Goal: Transaction & Acquisition: Book appointment/travel/reservation

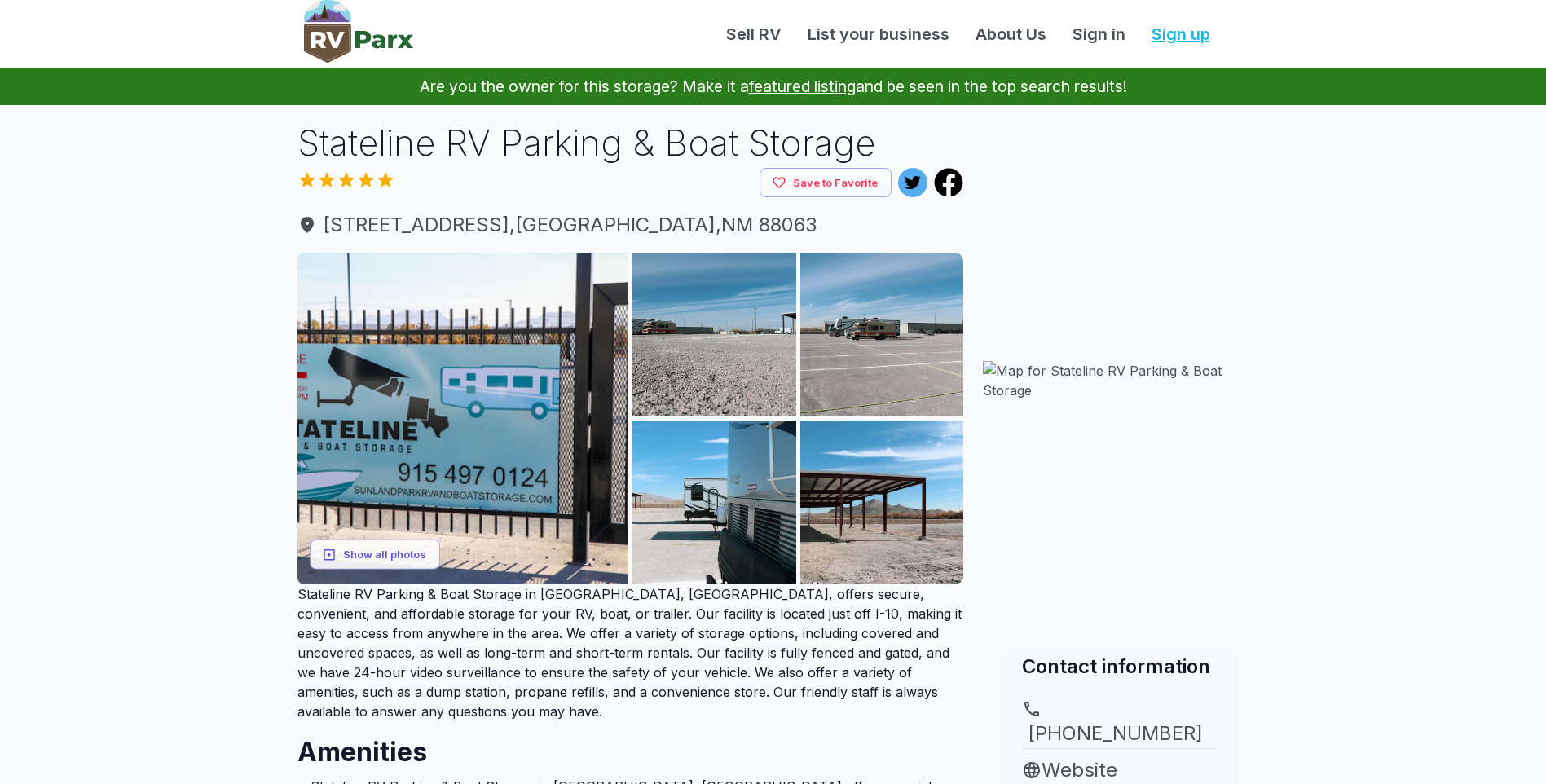
click at [1176, 38] on link "Sign up" at bounding box center [1181, 33] width 85 height 24
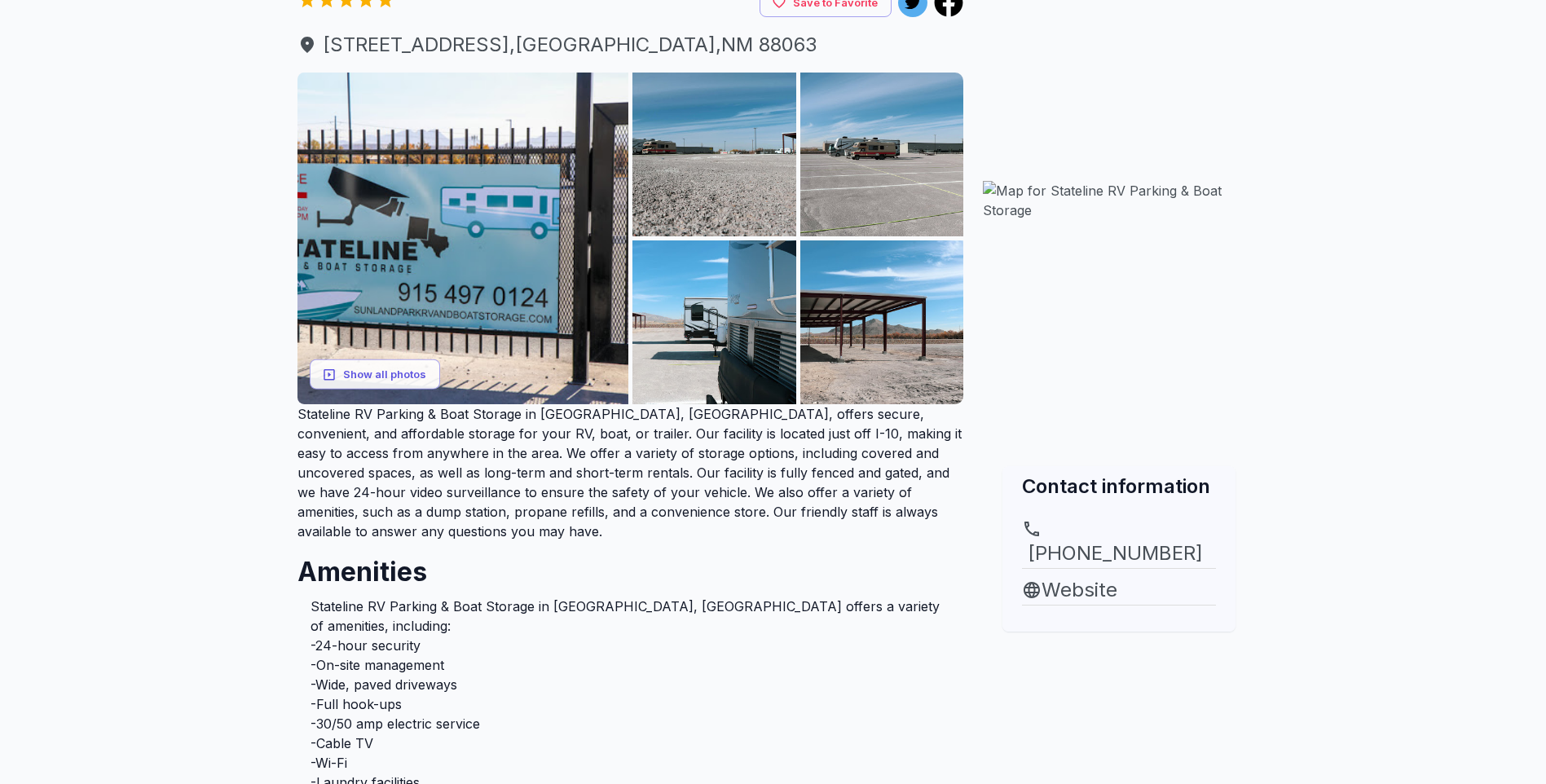
scroll to position [81, 0]
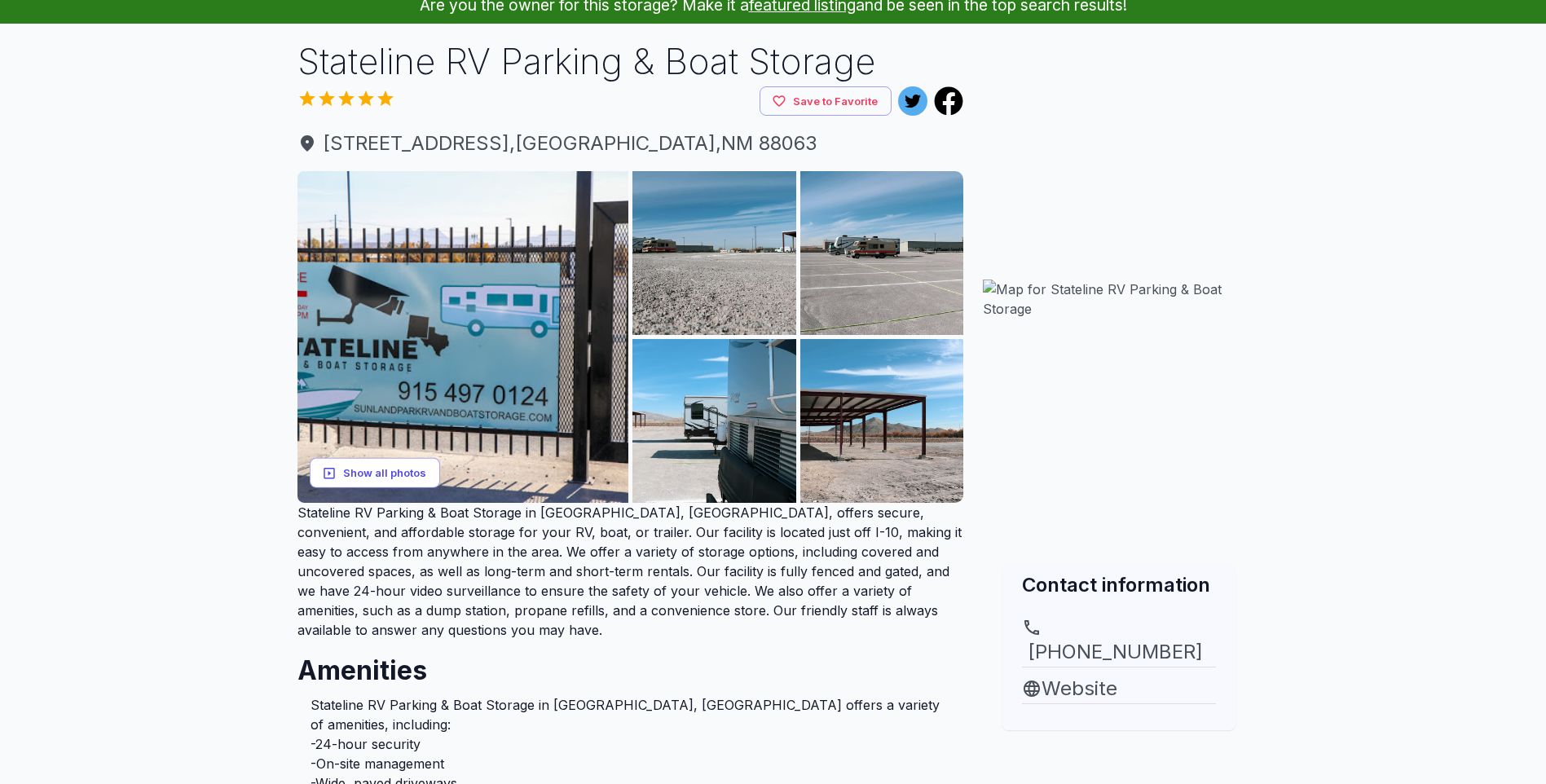
click at [380, 465] on button "Show all photos" at bounding box center [375, 472] width 131 height 30
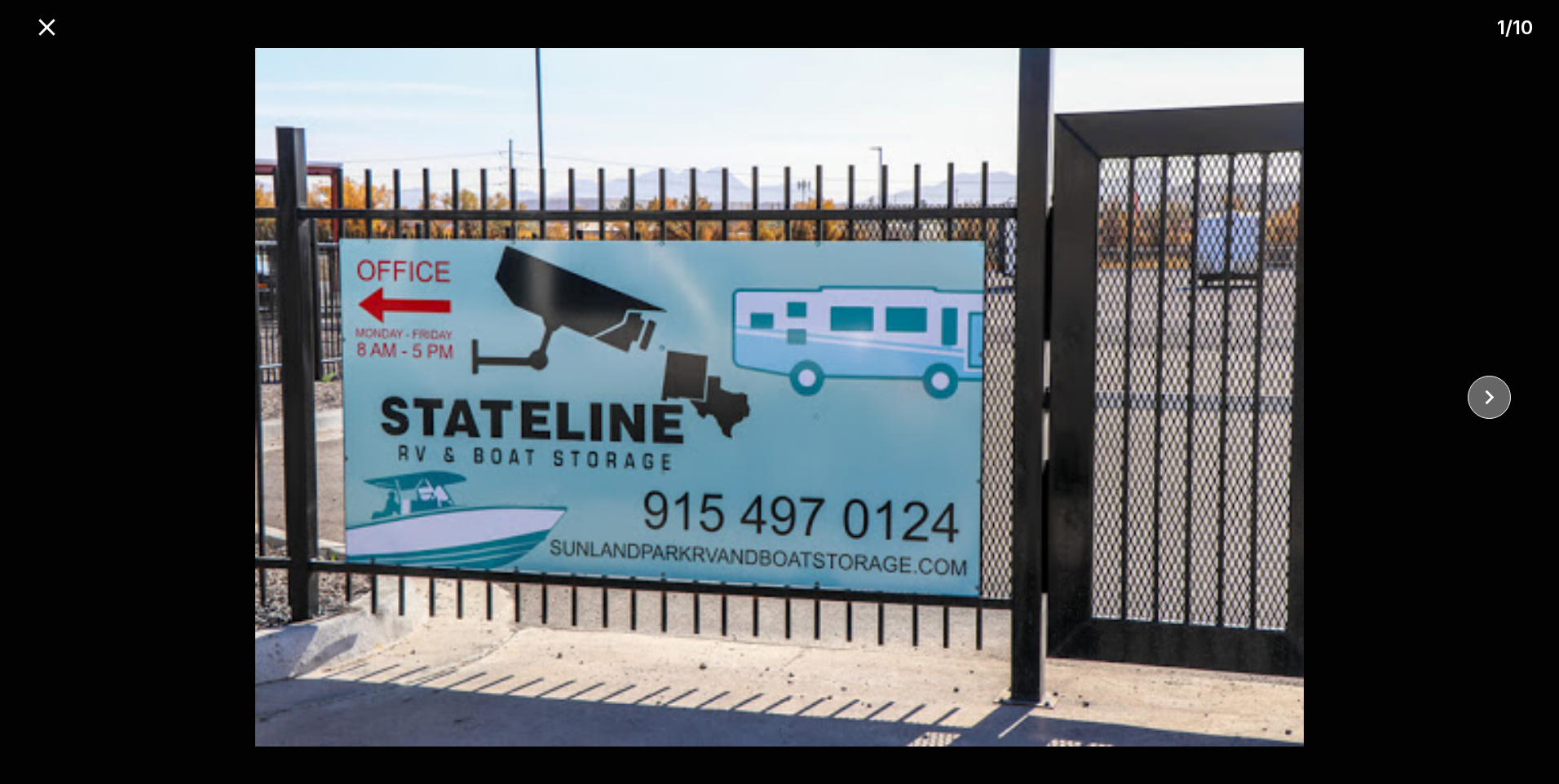
click at [1483, 396] on icon "close" at bounding box center [1490, 397] width 29 height 29
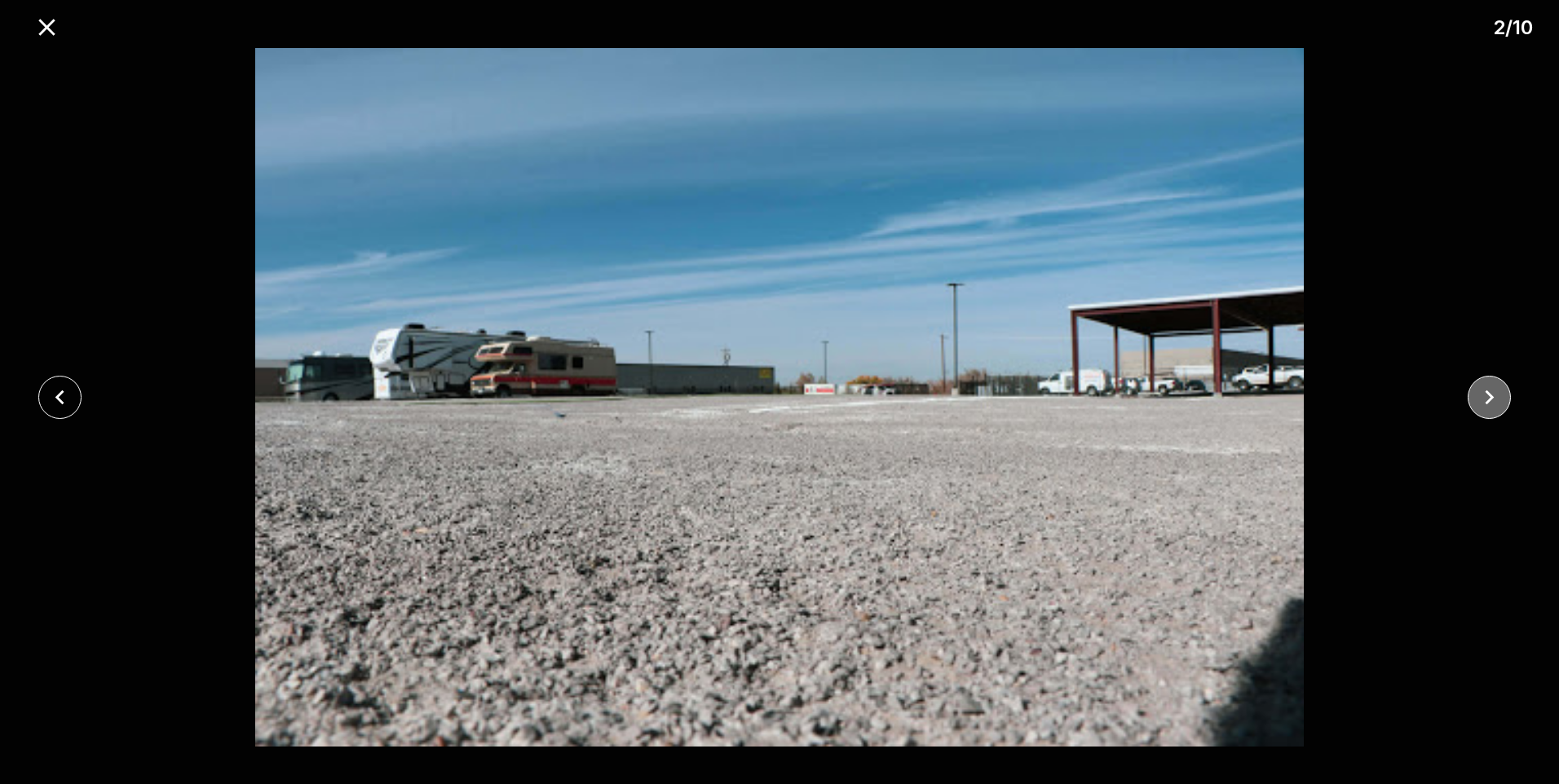
click at [1483, 396] on icon "close" at bounding box center [1490, 397] width 29 height 29
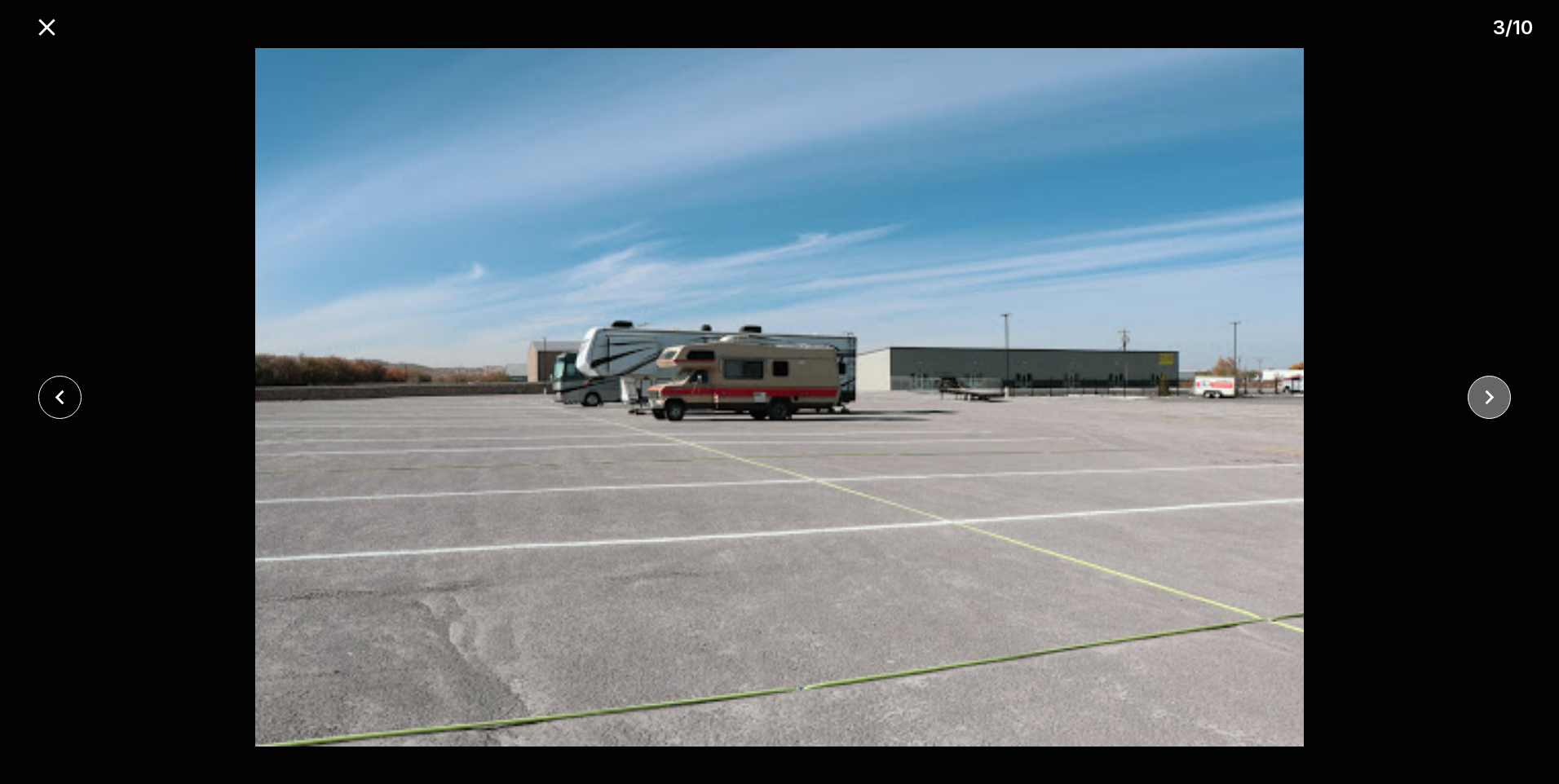
click at [1476, 401] on icon "close" at bounding box center [1490, 397] width 29 height 29
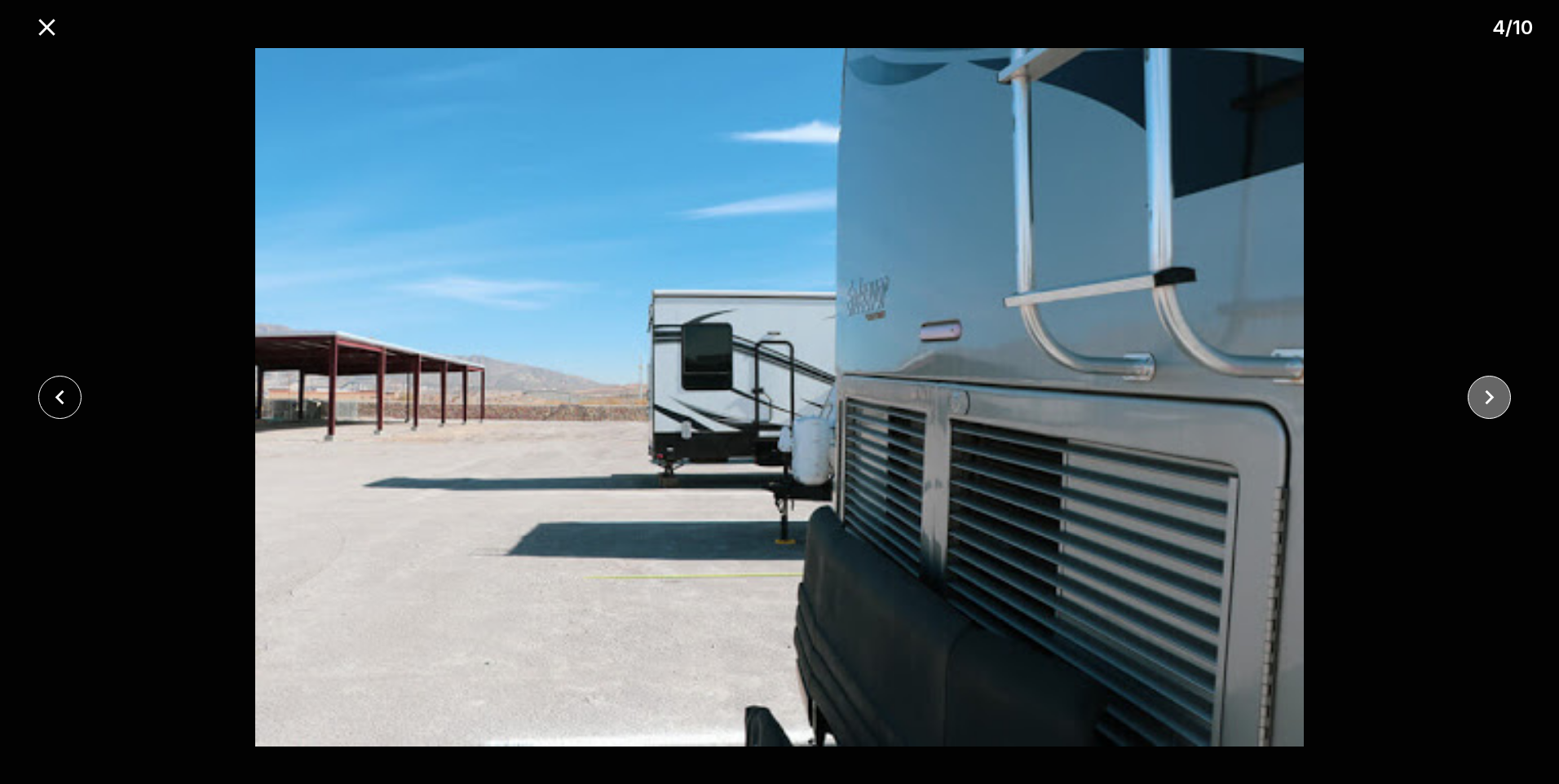
click at [1476, 401] on icon "close" at bounding box center [1490, 397] width 29 height 29
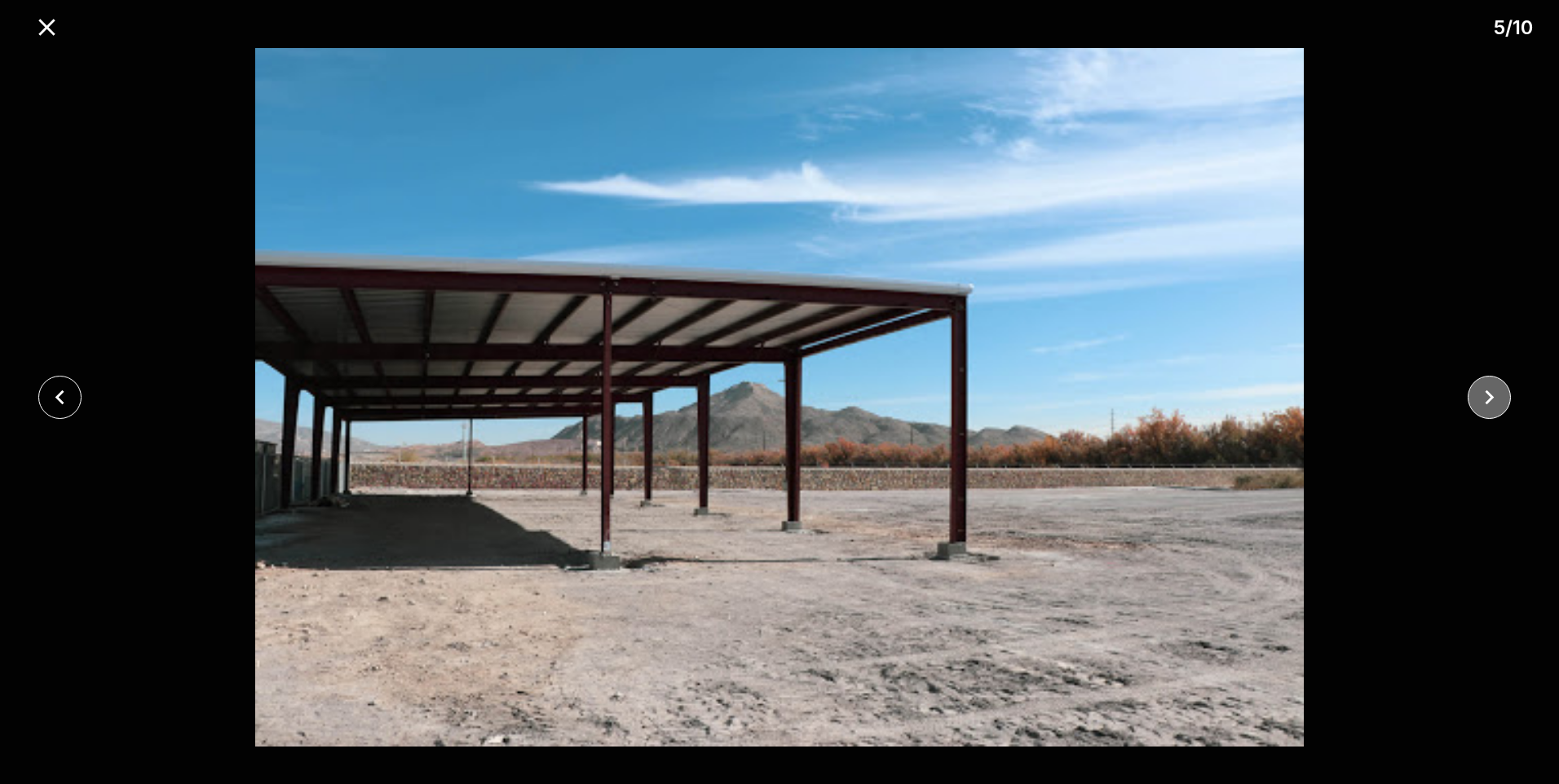
click at [1476, 401] on icon "close" at bounding box center [1490, 397] width 29 height 29
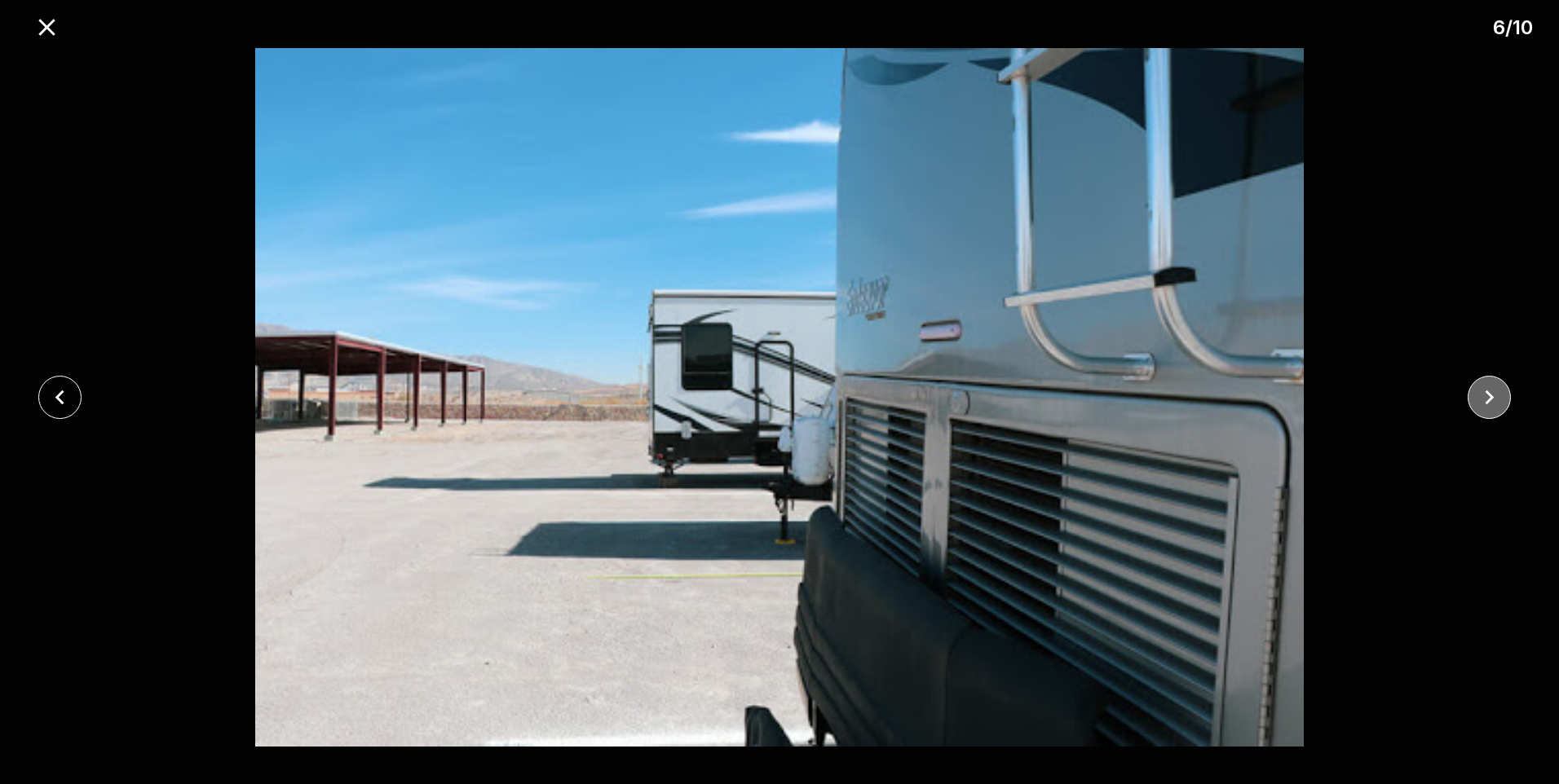
click at [1476, 401] on icon "close" at bounding box center [1490, 397] width 29 height 29
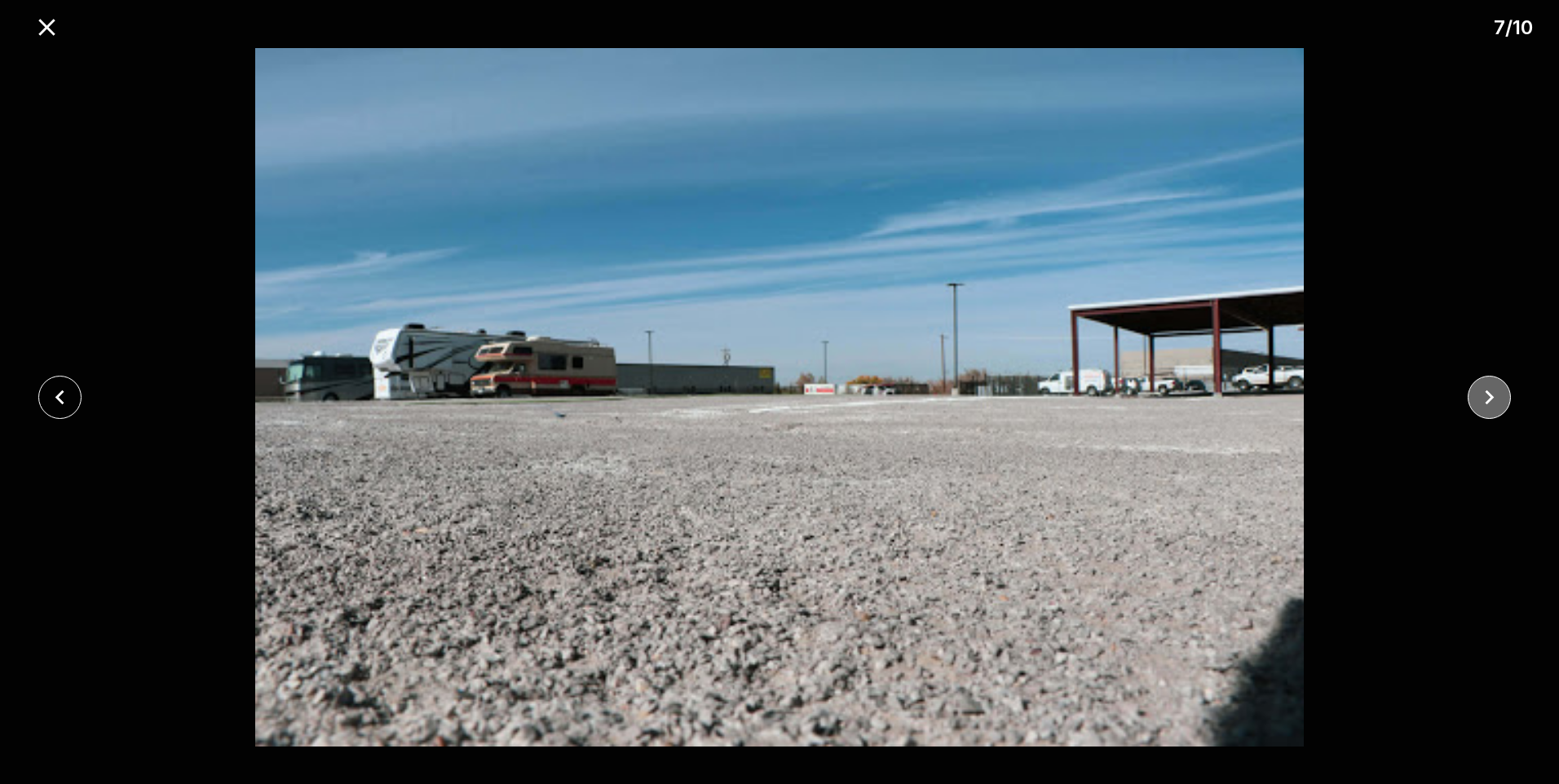
click at [1476, 401] on icon "close" at bounding box center [1490, 397] width 29 height 29
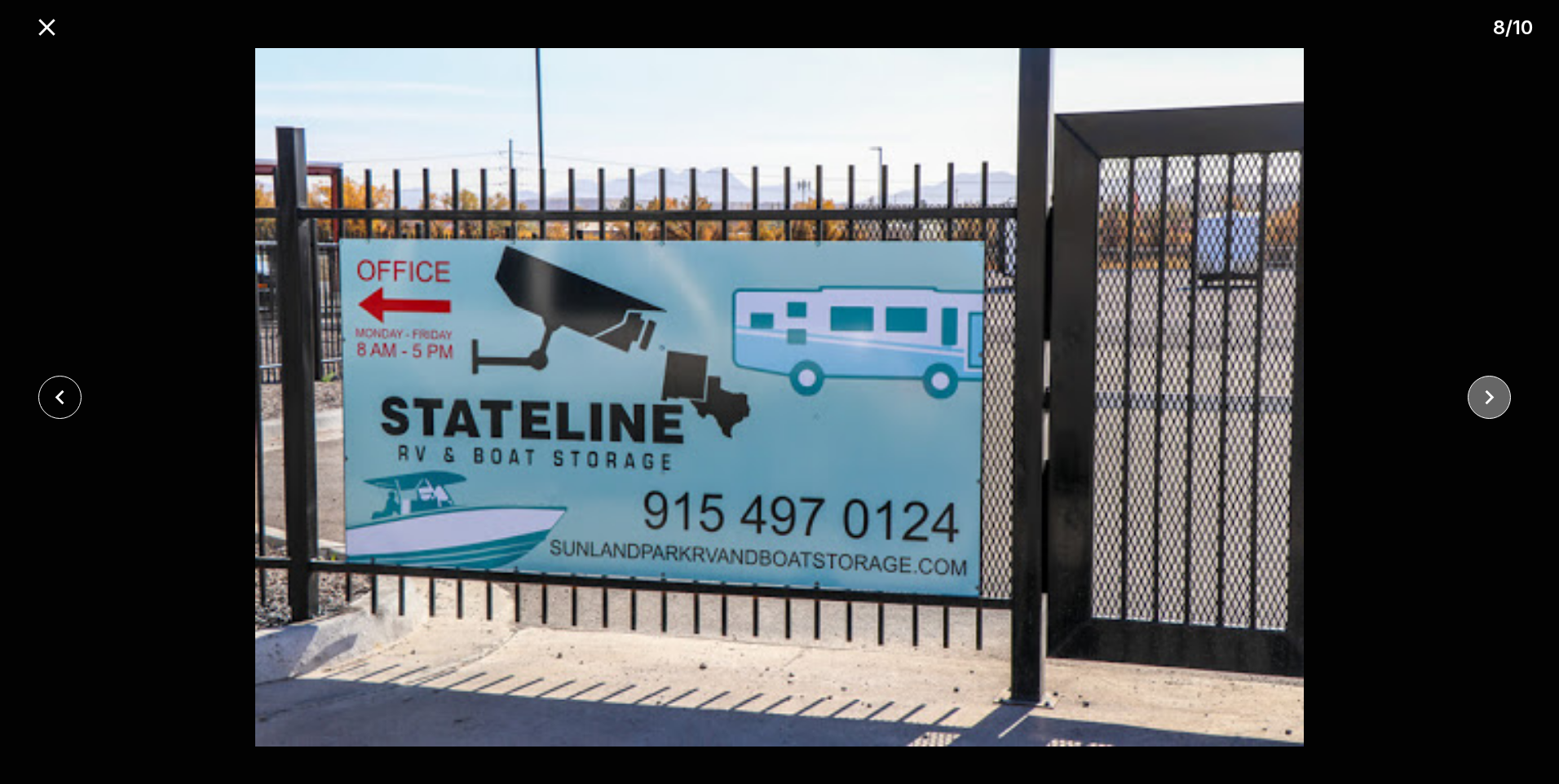
click at [1476, 401] on icon "close" at bounding box center [1490, 397] width 29 height 29
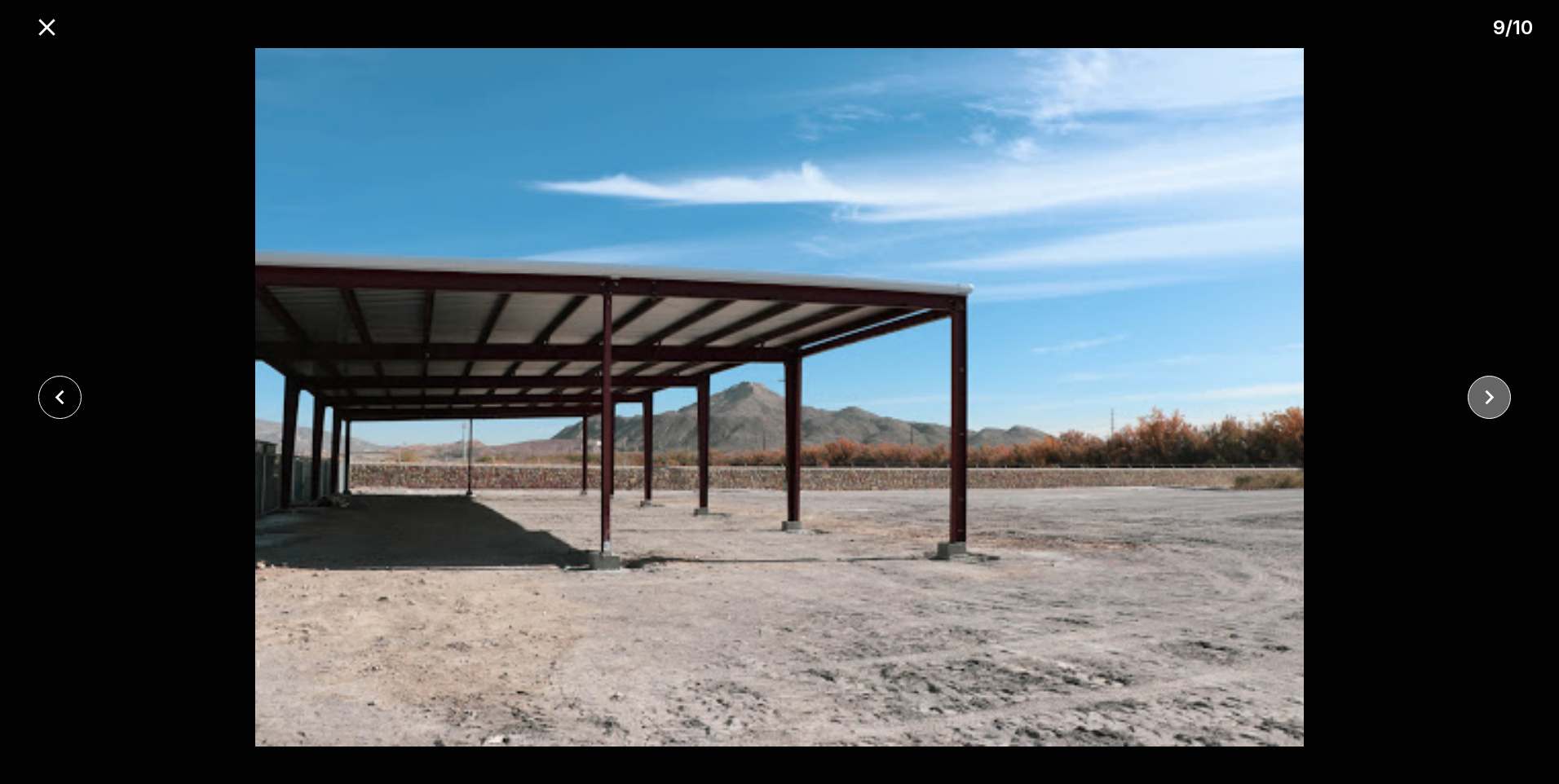
click at [1476, 401] on icon "close" at bounding box center [1490, 397] width 29 height 29
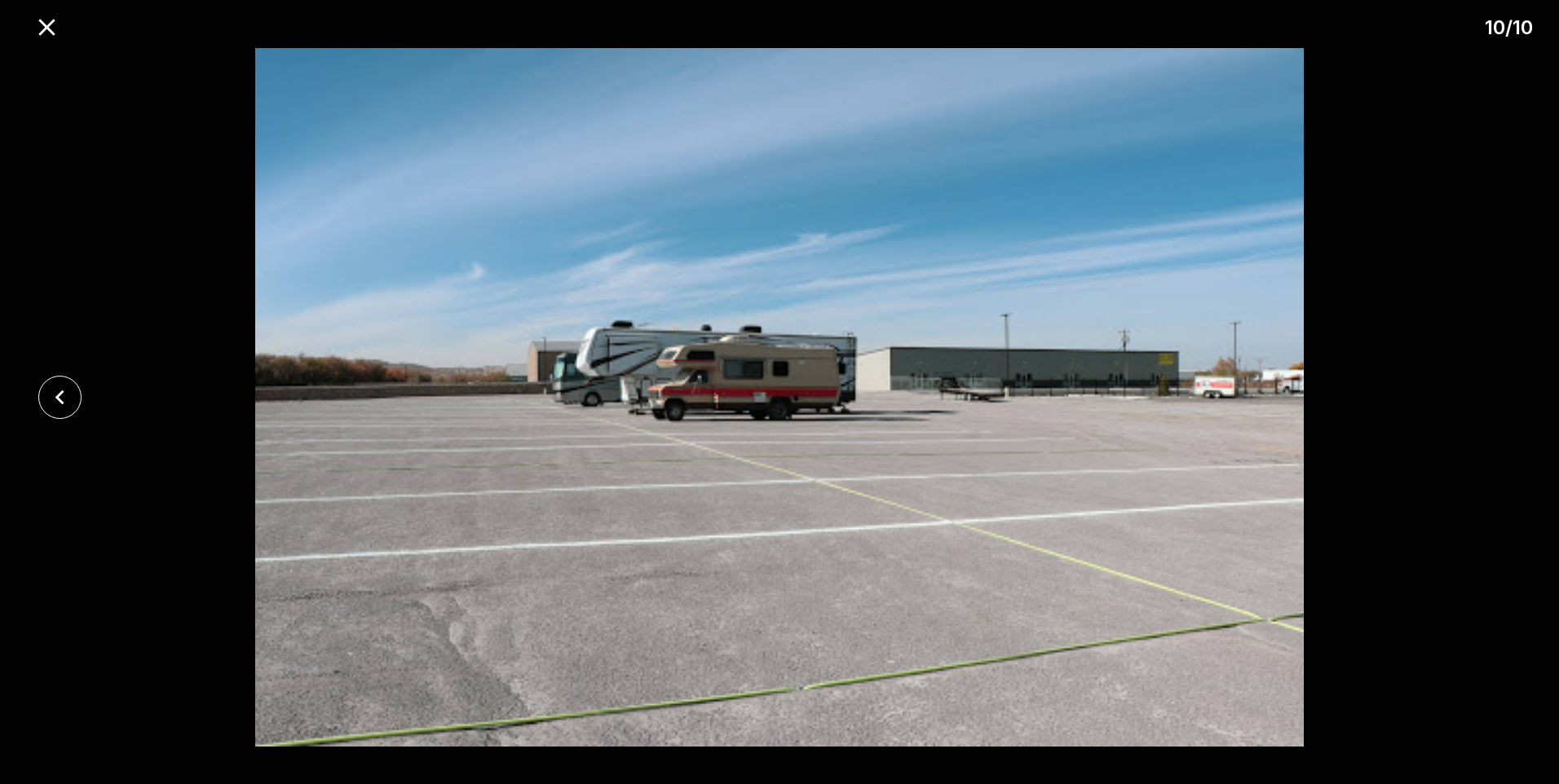
click at [1476, 401] on div at bounding box center [779, 397] width 1559 height 698
click at [44, 28] on icon "close" at bounding box center [47, 27] width 29 height 29
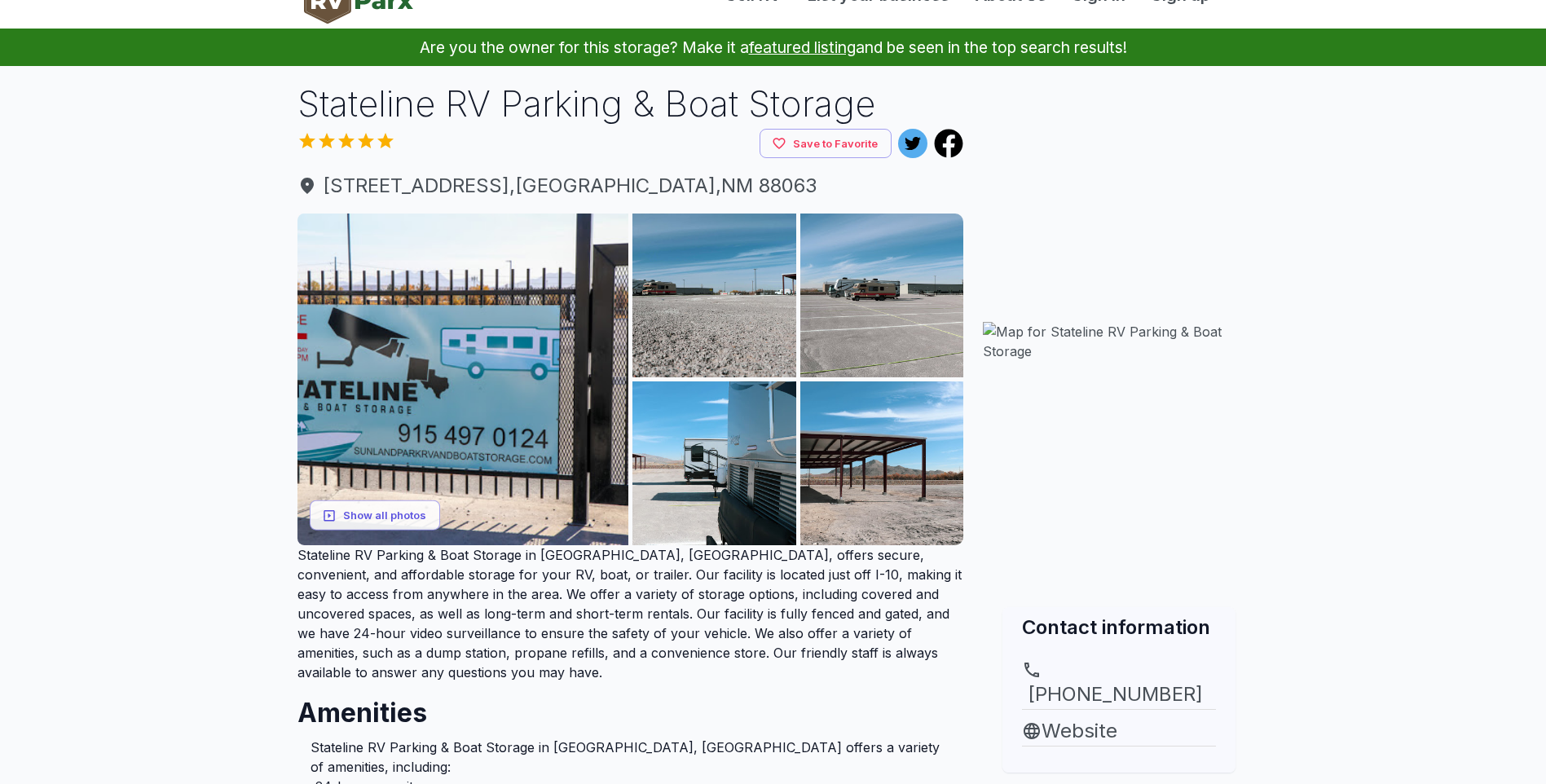
scroll to position [0, 0]
